Goal: Transaction & Acquisition: Purchase product/service

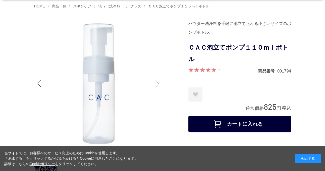
scroll to position [26, 0]
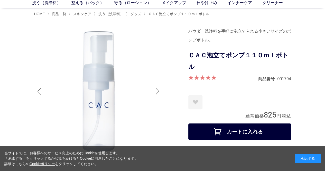
click at [158, 92] on div at bounding box center [157, 91] width 10 height 21
click at [157, 89] on div at bounding box center [157, 91] width 10 height 21
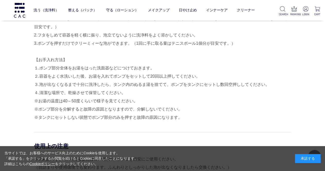
scroll to position [385, 0]
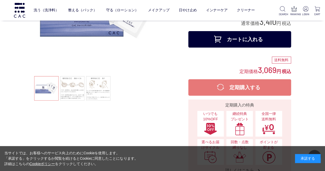
scroll to position [103, 0]
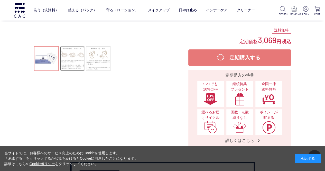
click at [69, 59] on link at bounding box center [72, 58] width 24 height 24
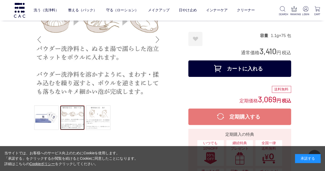
scroll to position [51, 0]
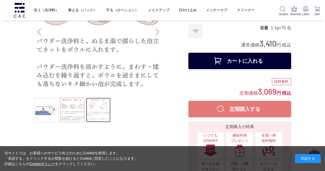
click at [96, 105] on link at bounding box center [98, 110] width 24 height 24
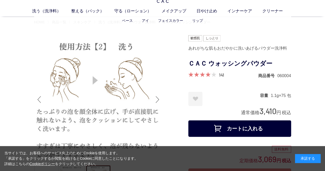
scroll to position [0, 0]
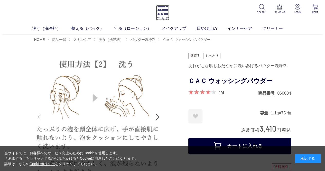
click at [166, 11] on img at bounding box center [162, 12] width 13 height 15
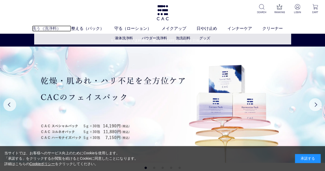
click at [38, 30] on link "洗う（洗浄料）" at bounding box center [51, 28] width 39 height 6
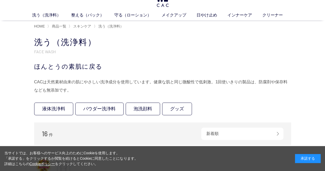
scroll to position [51, 0]
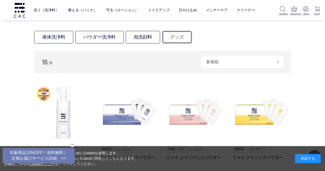
click at [175, 36] on link "グッズ" at bounding box center [177, 37] width 30 height 13
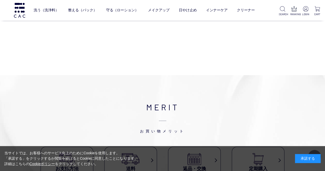
scroll to position [282, 0]
